Goal: Submit feedback/report problem

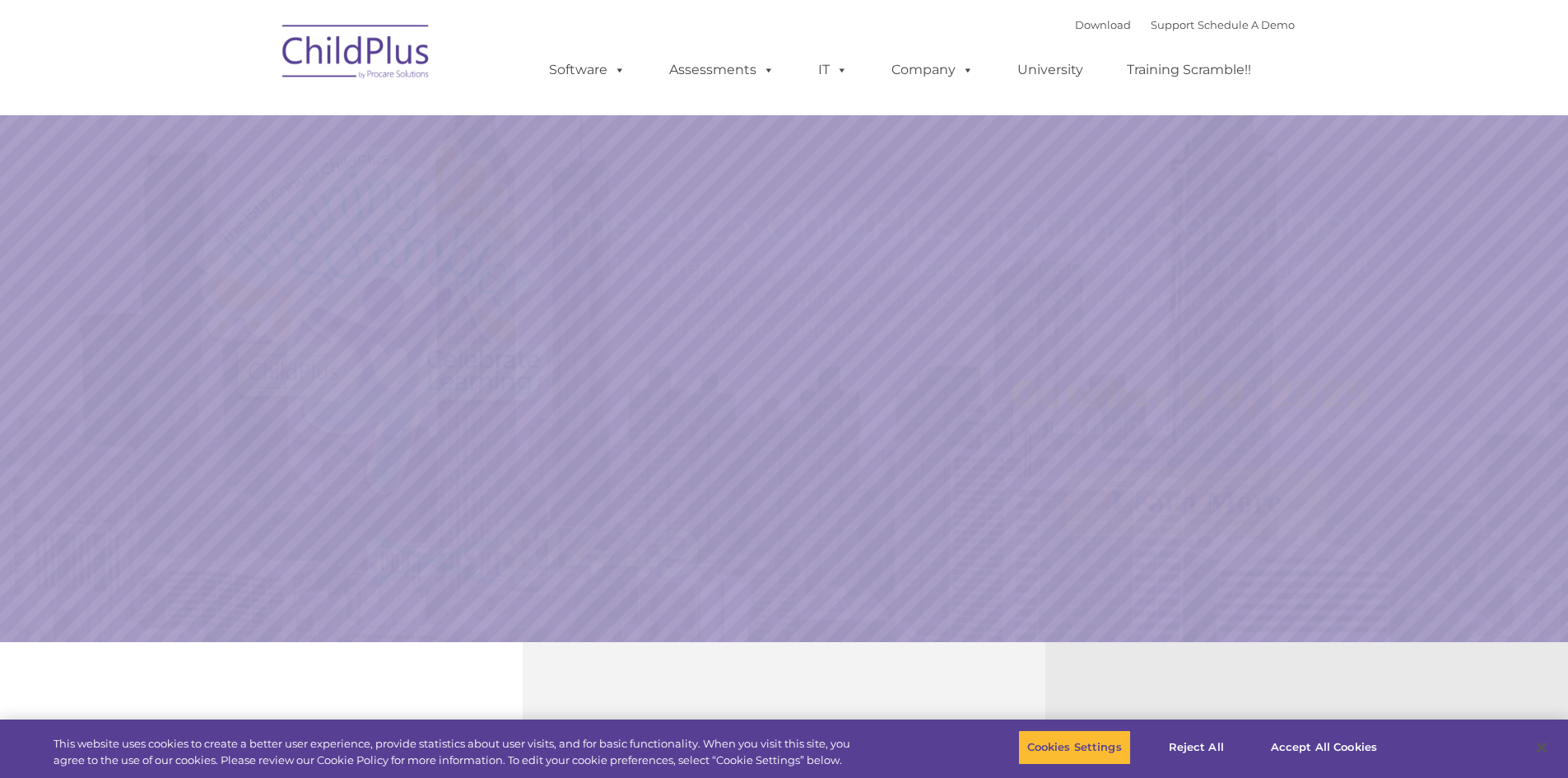
select select "MEDIUM"
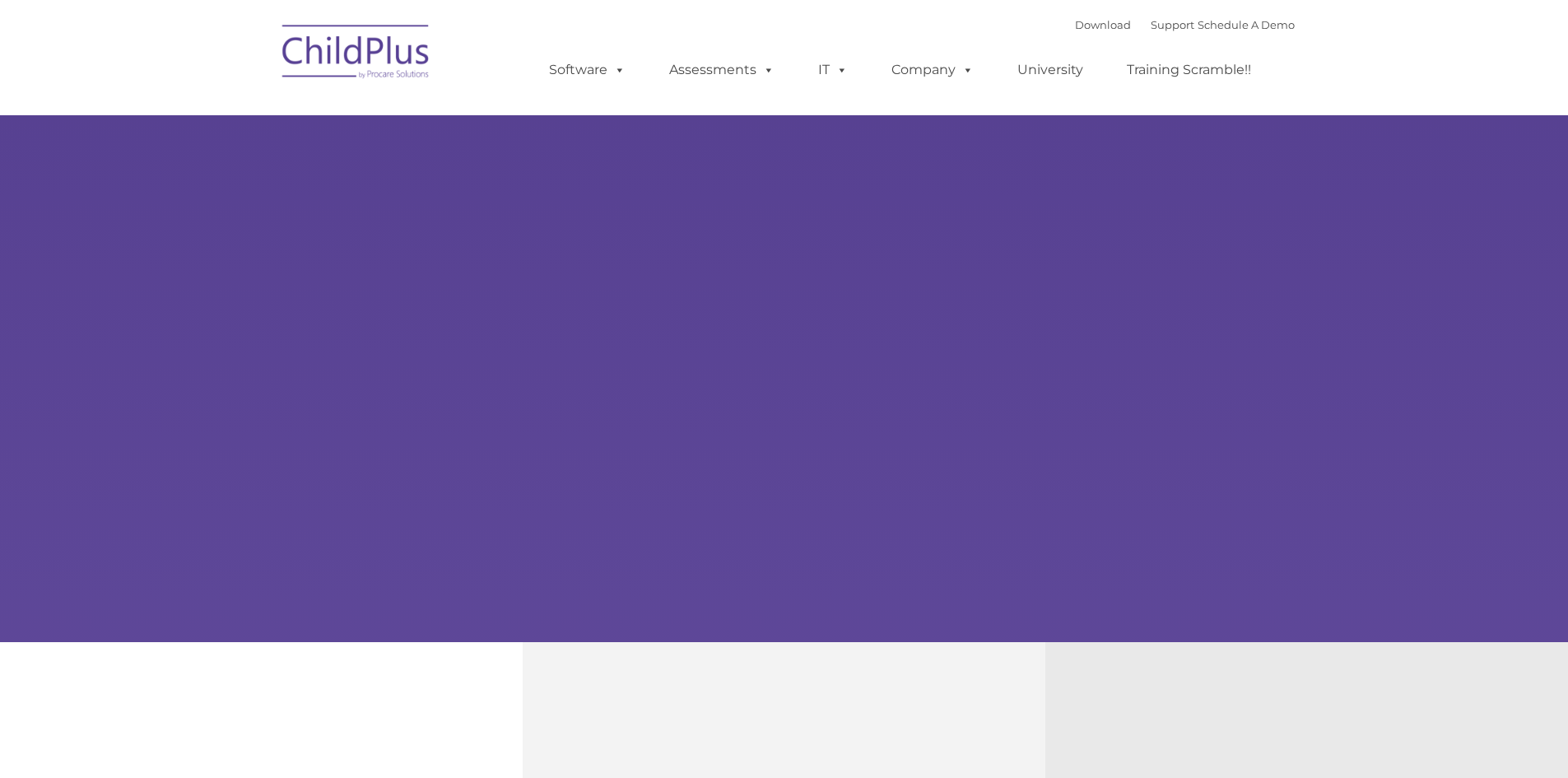
select select "MEDIUM"
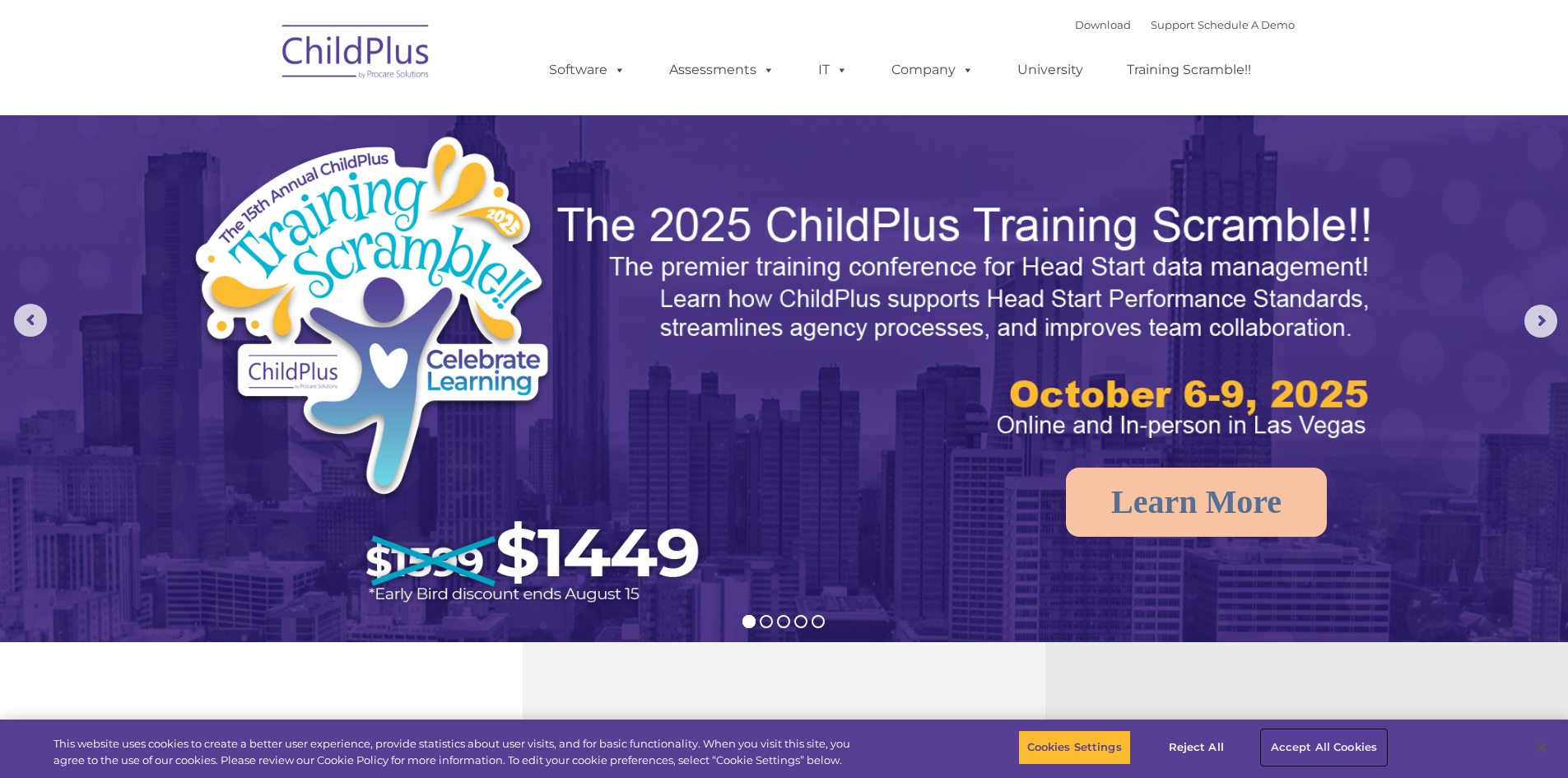
click at [1318, 742] on button "Accept All Cookies" at bounding box center [1324, 747] width 124 height 35
